Goal: Task Accomplishment & Management: Use online tool/utility

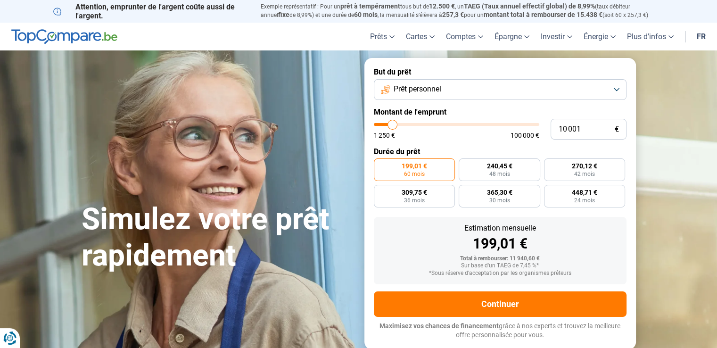
click at [617, 92] on button "Prêt personnel" at bounding box center [500, 89] width 253 height 21
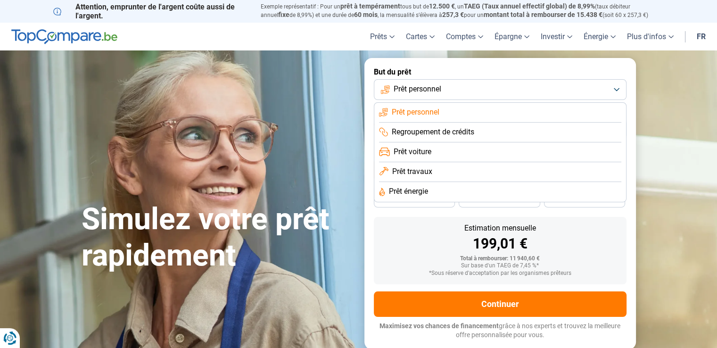
click at [424, 112] on span "Prêt personnel" at bounding box center [416, 112] width 48 height 10
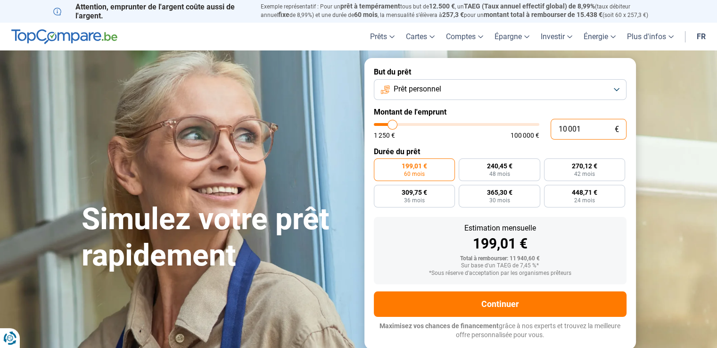
drag, startPoint x: 588, startPoint y: 127, endPoint x: 500, endPoint y: 124, distance: 87.8
click at [500, 124] on div "10 001 € 1 250 € 100 000 €" at bounding box center [500, 129] width 253 height 21
type input "10000"
radio input "true"
type input "2"
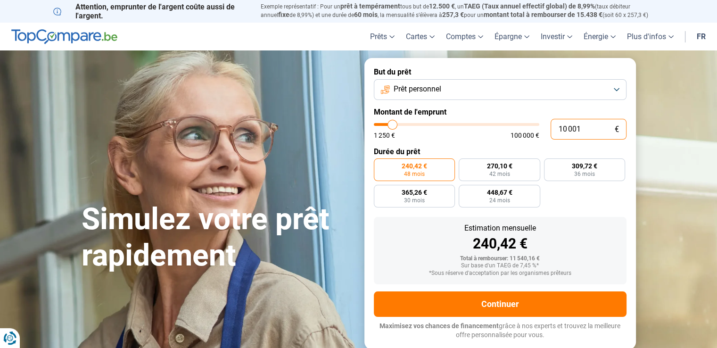
type input "1250"
type input "20"
type input "1250"
type input "200"
type input "1250"
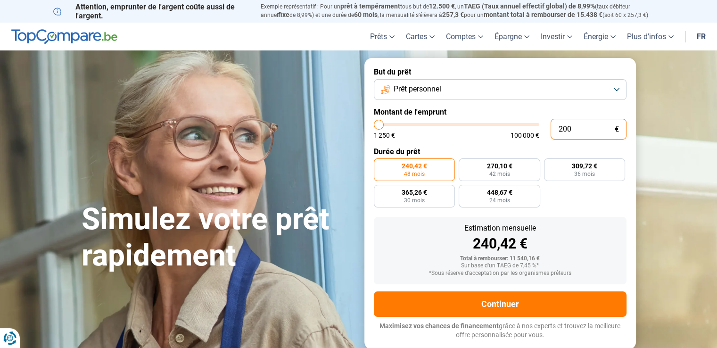
type input "2 000"
type input "2000"
radio input "true"
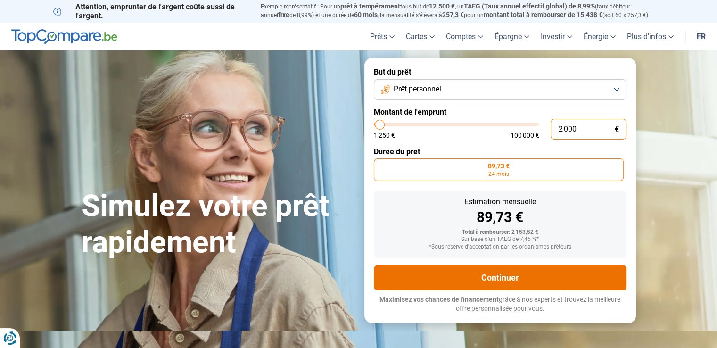
type input "2 000"
click at [495, 275] on button "Continuer" at bounding box center [500, 277] width 253 height 25
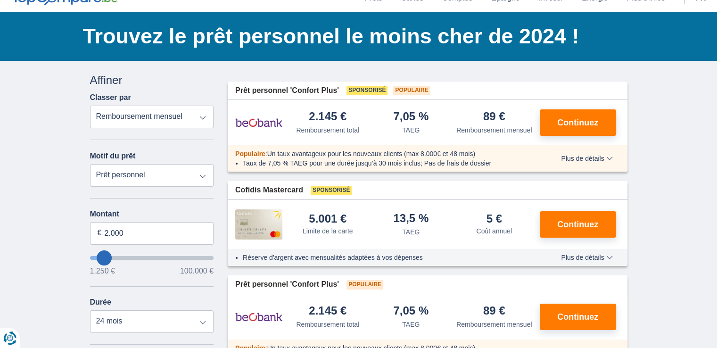
scroll to position [47, 0]
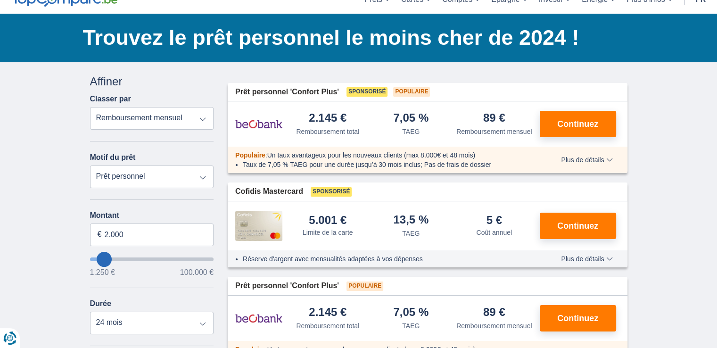
click at [594, 160] on span "Plus de détails" at bounding box center [586, 160] width 51 height 7
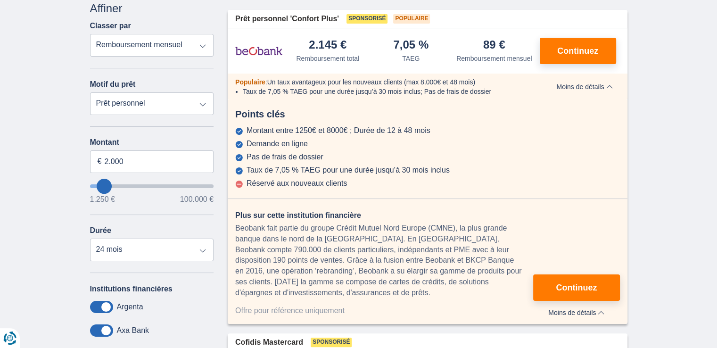
scroll to position [141, 0]
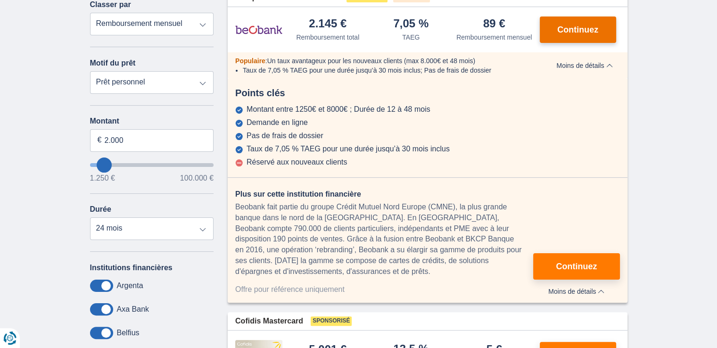
click at [586, 28] on span "Continuez" at bounding box center [577, 29] width 41 height 8
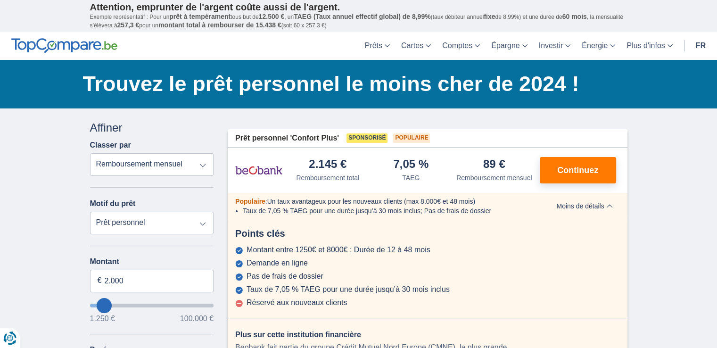
scroll to position [0, 0]
